Goal: Find specific page/section: Find specific page/section

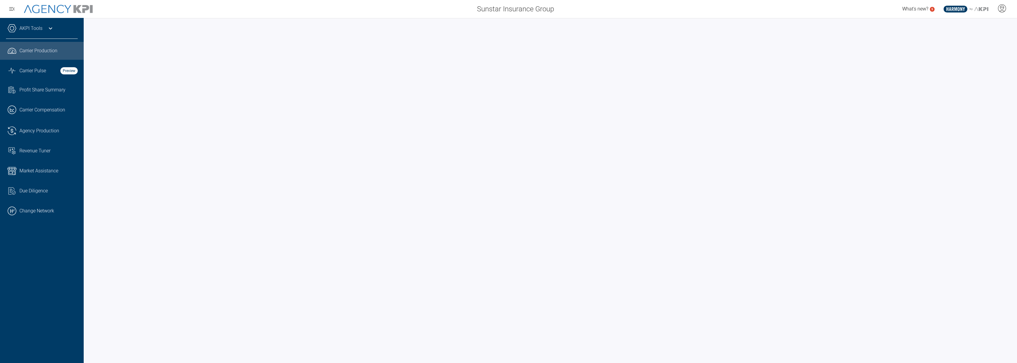
click at [51, 30] on icon at bounding box center [50, 28] width 7 height 7
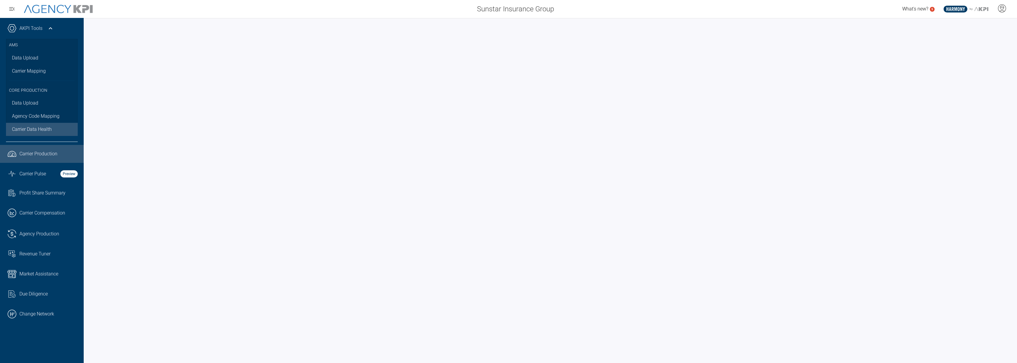
click at [31, 128] on span "Carrier Data Health" at bounding box center [32, 129] width 40 height 7
click at [52, 319] on link ".cls-1{fill:none;stroke:#000;stroke-linecap:round;stroke-linejoin:round;stroke-…" at bounding box center [42, 314] width 84 height 18
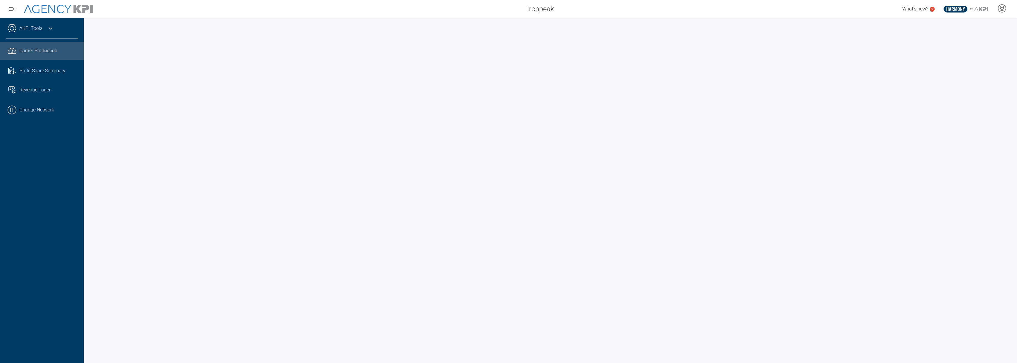
click at [50, 26] on icon at bounding box center [50, 28] width 7 height 7
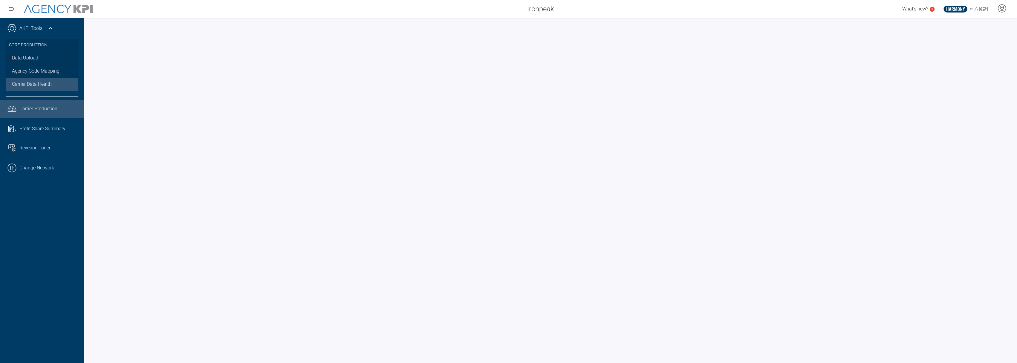
click at [45, 86] on span "Carrier Data Health" at bounding box center [32, 84] width 40 height 7
